Goal: Information Seeking & Learning: Understand process/instructions

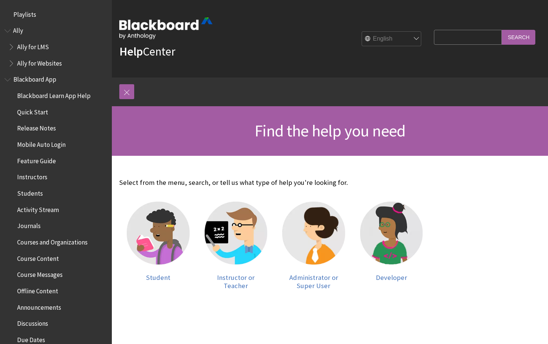
click at [454, 35] on input "Search Query" at bounding box center [468, 37] width 68 height 15
type input "upload questions"
click at [502, 30] on input "Search" at bounding box center [519, 37] width 34 height 15
click at [522, 41] on input "Search" at bounding box center [519, 37] width 34 height 15
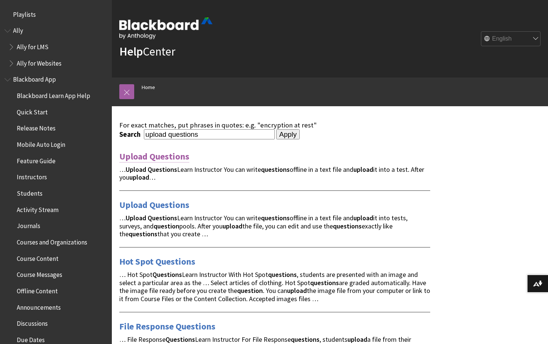
click at [162, 159] on link "Upload Questions" at bounding box center [154, 157] width 70 height 12
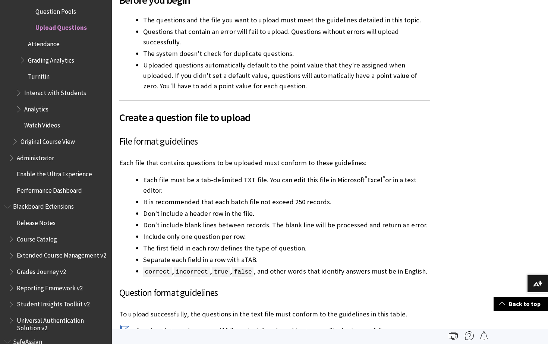
scroll to position [262, 0]
drag, startPoint x: 199, startPoint y: 181, endPoint x: 261, endPoint y: 180, distance: 61.5
click at [261, 180] on li "Each file must be a tab-delimited TXT file. You can edit this file in Microsoft…" at bounding box center [286, 185] width 287 height 21
copy li "tab-delimited TXT file"
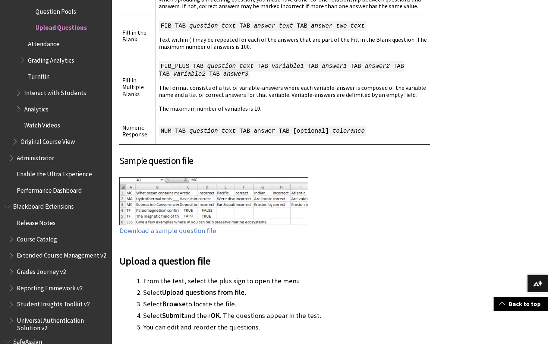
scroll to position [826, 0]
click at [190, 226] on link "Download a sample question file" at bounding box center [167, 230] width 97 height 9
